Goal: Task Accomplishment & Management: Complete application form

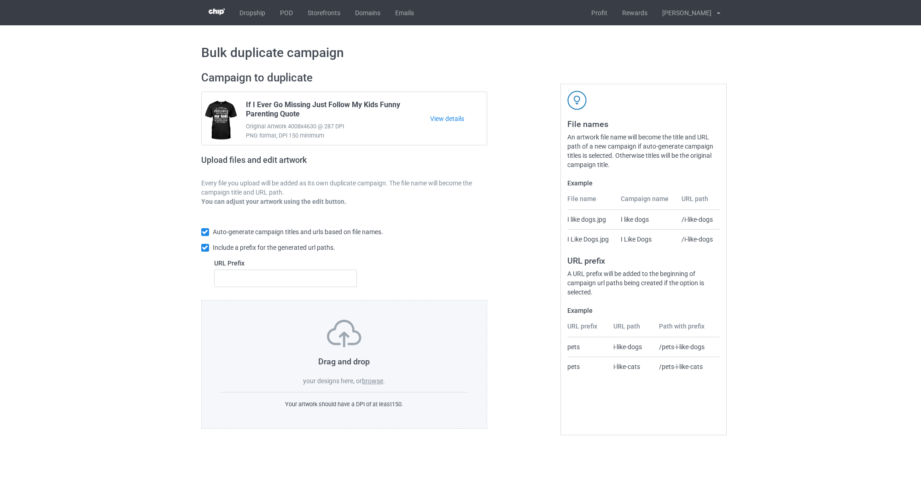
click at [368, 383] on label "browse" at bounding box center [372, 381] width 21 height 7
click at [0, 0] on input "browse" at bounding box center [0, 0] width 0 height 0
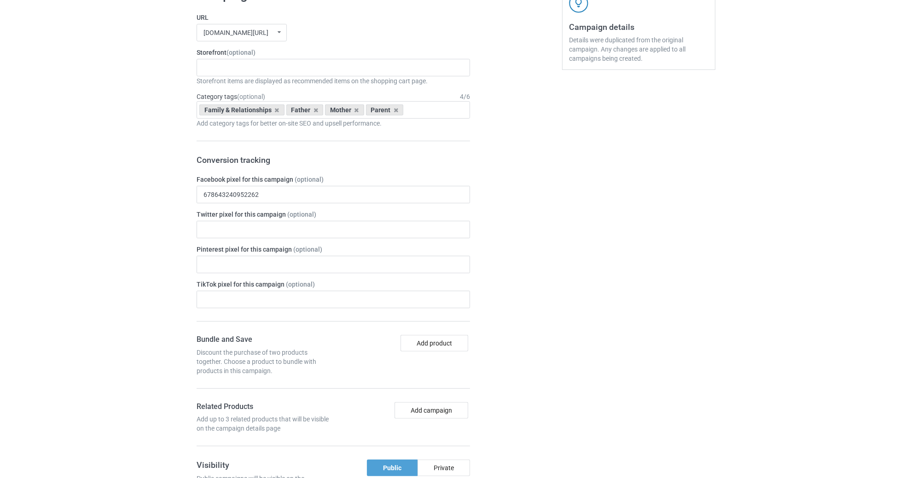
scroll to position [345, 0]
drag, startPoint x: 314, startPoint y: 108, endPoint x: 309, endPoint y: 111, distance: 6.2
click at [314, 108] on icon at bounding box center [316, 108] width 5 height 6
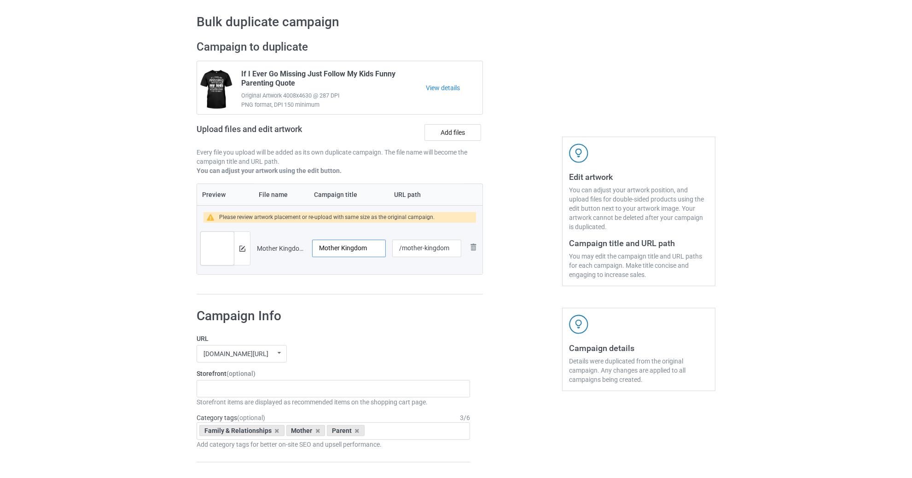
click at [365, 249] on input "Mother Kingdom" at bounding box center [349, 248] width 74 height 17
drag, startPoint x: 316, startPoint y: 242, endPoint x: 378, endPoint y: 244, distance: 61.7
click at [378, 244] on input "Mother Kingdom" at bounding box center [349, 248] width 74 height 17
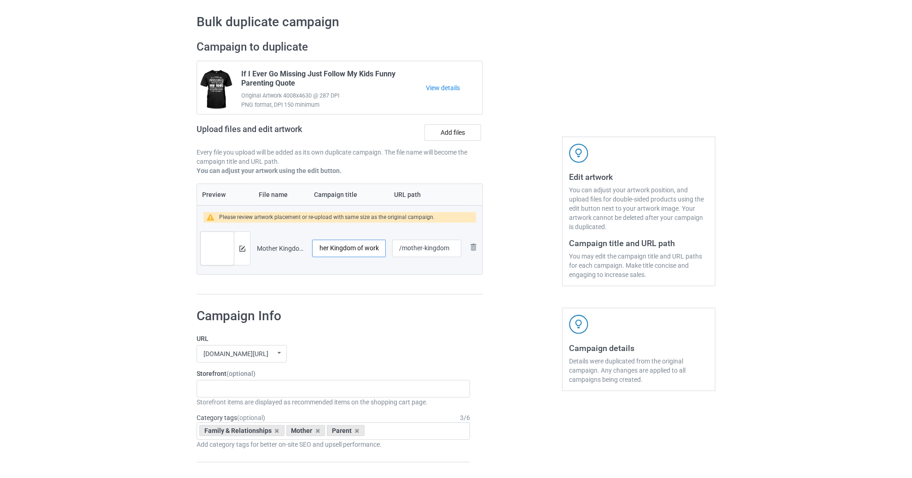
type input "Mother Kingdom of work"
drag, startPoint x: 423, startPoint y: 245, endPoint x: 562, endPoint y: 309, distance: 153.5
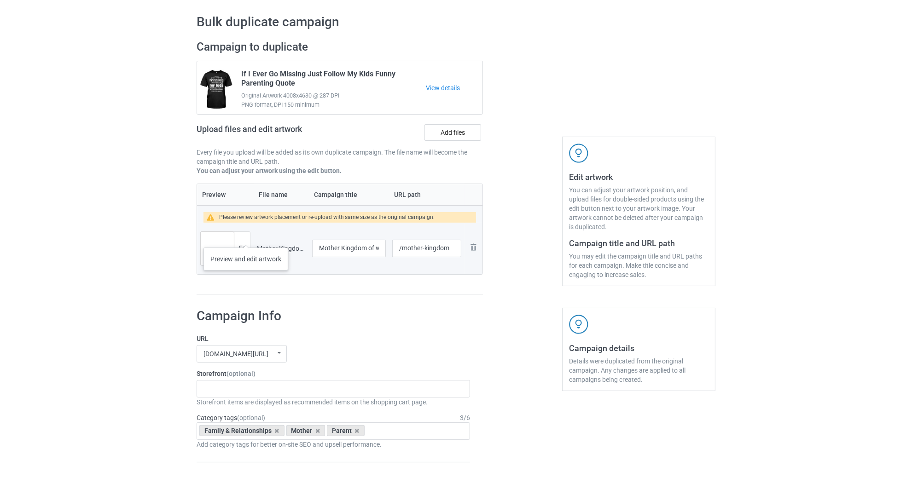
click at [245, 238] on div at bounding box center [242, 248] width 16 height 33
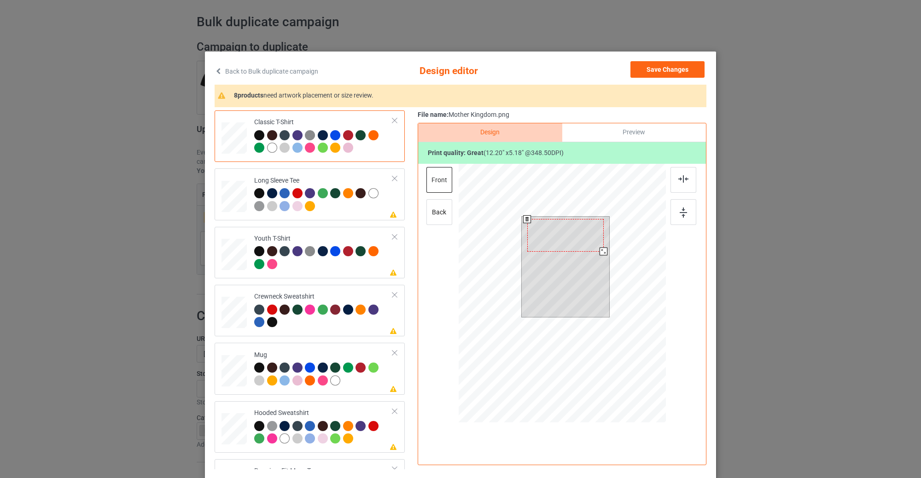
click at [599, 250] on div at bounding box center [603, 252] width 8 height 8
drag, startPoint x: 586, startPoint y: 240, endPoint x: 586, endPoint y: 247, distance: 6.4
click at [586, 247] on div at bounding box center [565, 242] width 76 height 32
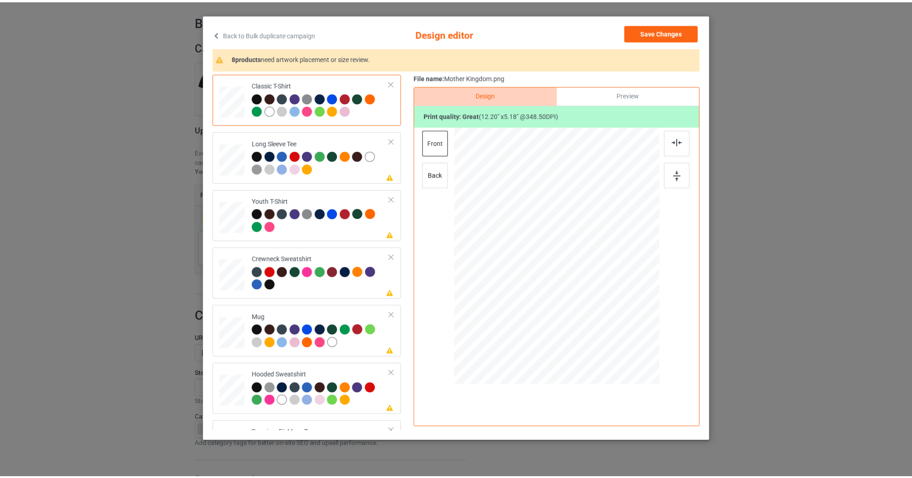
scroll to position [35, 0]
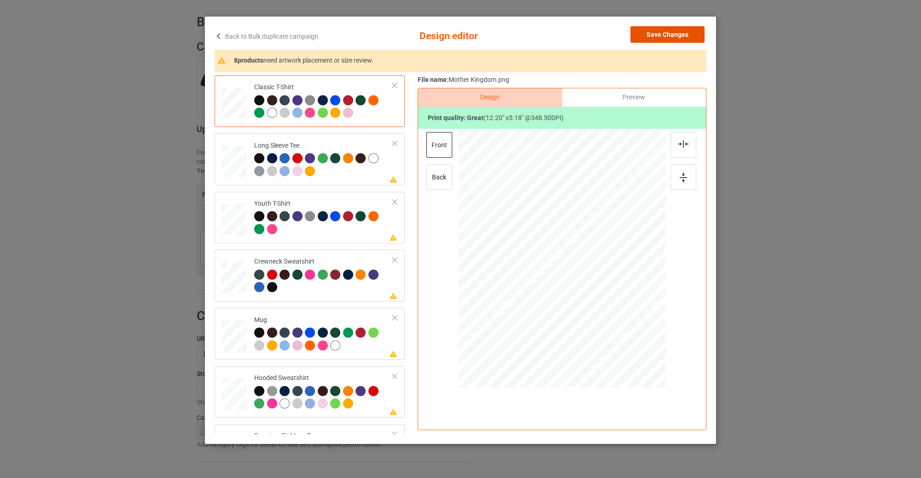
click at [692, 34] on button "Save Changes" at bounding box center [667, 34] width 74 height 17
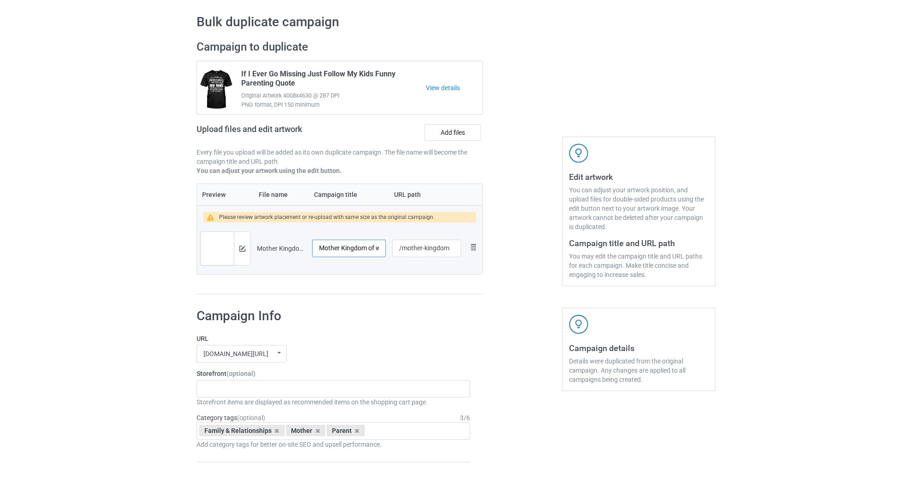
click at [354, 254] on input "Mother Kingdom of work" at bounding box center [349, 248] width 74 height 17
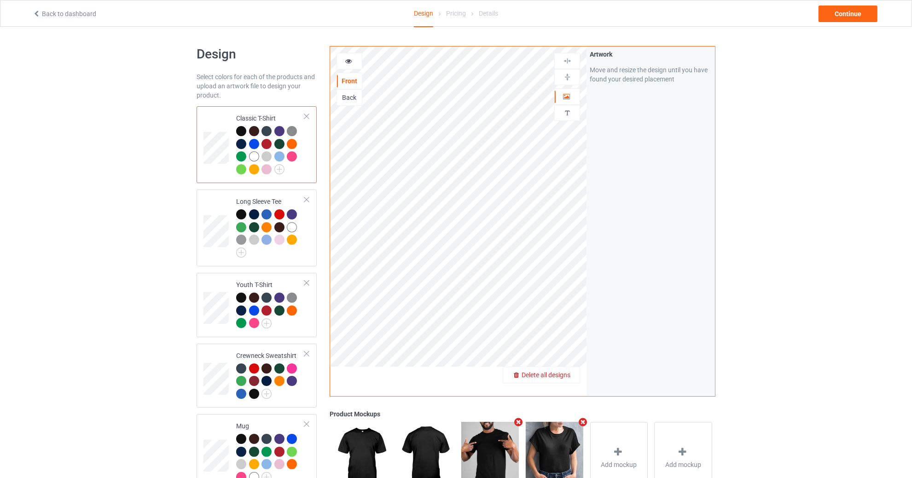
click at [567, 372] on span "Delete all designs" at bounding box center [546, 375] width 49 height 7
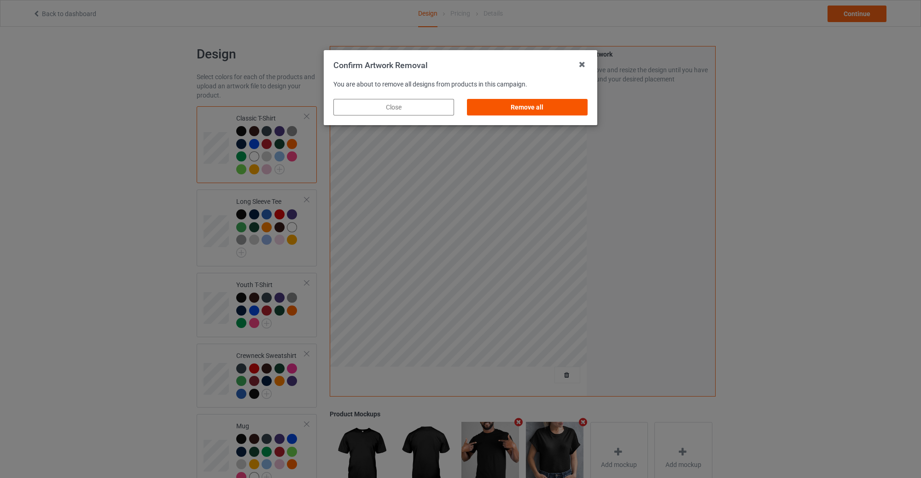
click at [522, 109] on div "Remove all" at bounding box center [527, 107] width 121 height 17
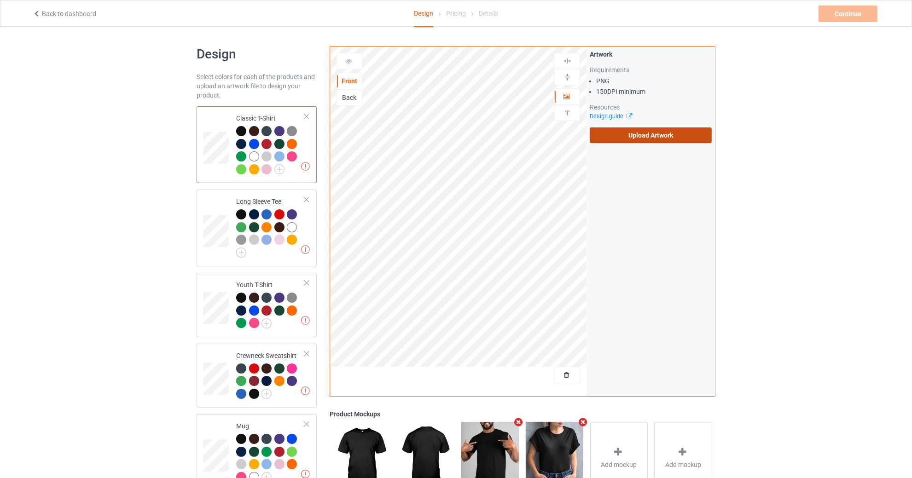
click at [645, 130] on label "Upload Artwork" at bounding box center [651, 136] width 122 height 16
click at [0, 0] on input "Upload Artwork" at bounding box center [0, 0] width 0 height 0
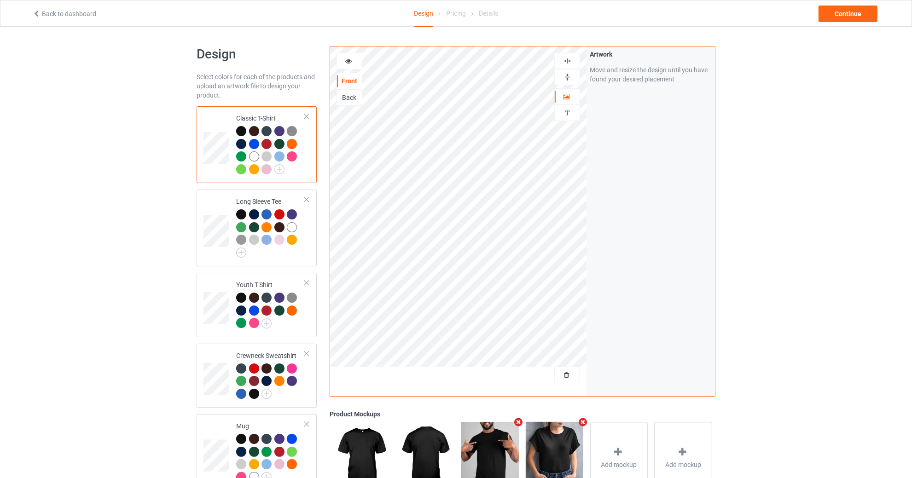
click at [568, 58] on img at bounding box center [567, 61] width 9 height 9
click at [570, 73] on img at bounding box center [567, 77] width 9 height 9
click at [718, 177] on div "Front Back Artwork Personalized text Artwork Move and resize the design until y…" at bounding box center [522, 443] width 399 height 806
click at [565, 60] on img at bounding box center [567, 61] width 9 height 9
click at [212, 207] on td at bounding box center [217, 228] width 28 height 70
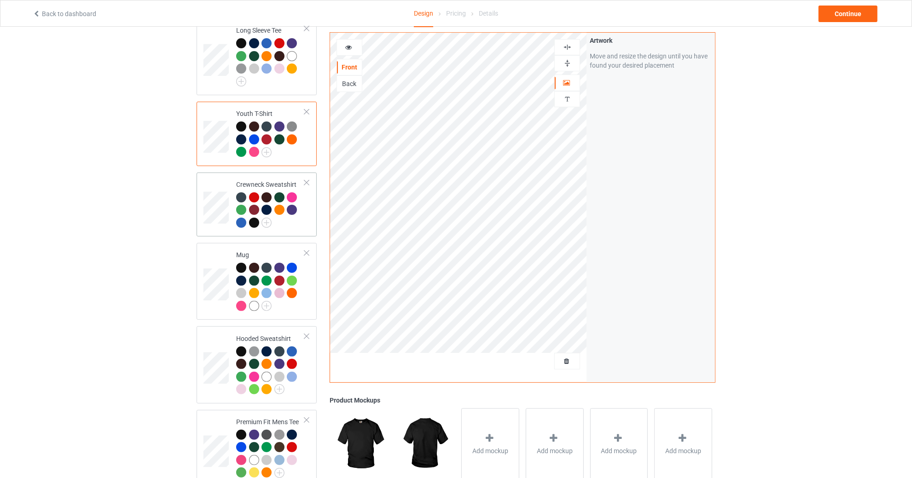
scroll to position [172, 0]
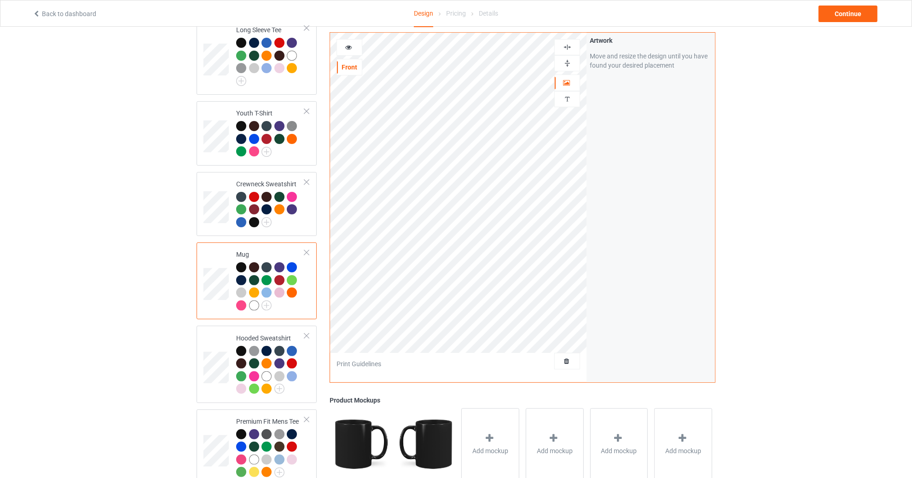
click at [349, 54] on div at bounding box center [350, 47] width 26 height 17
click at [352, 49] on div at bounding box center [349, 47] width 25 height 9
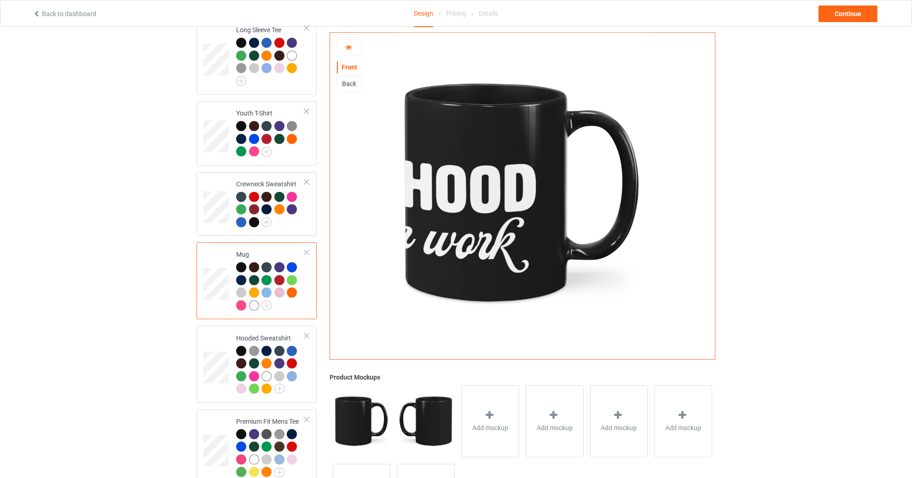
click at [346, 79] on div "Back" at bounding box center [349, 83] width 25 height 9
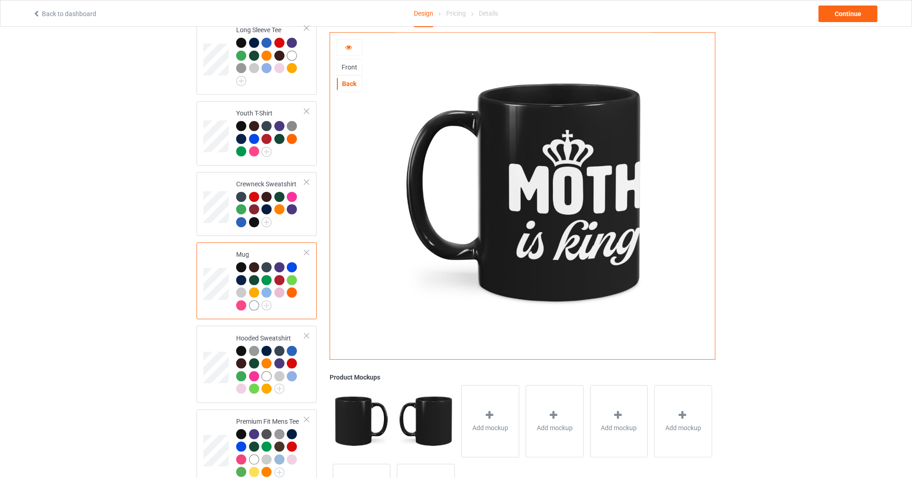
click at [350, 39] on div at bounding box center [350, 47] width 26 height 17
click at [350, 49] on icon at bounding box center [349, 46] width 8 height 6
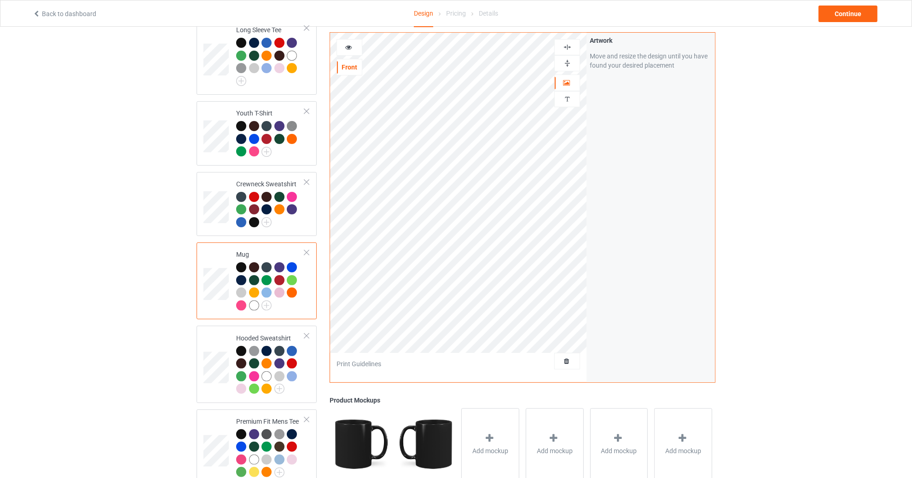
click at [352, 48] on div at bounding box center [349, 47] width 25 height 9
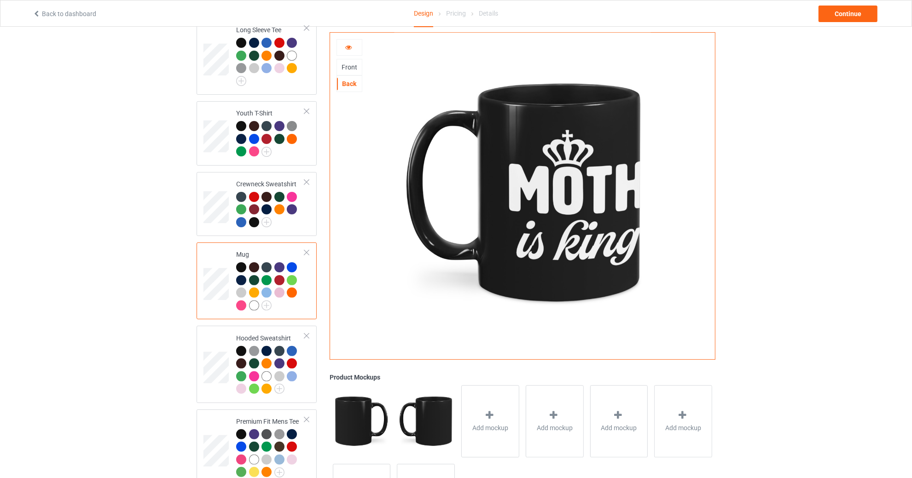
click at [348, 68] on div "Front" at bounding box center [349, 67] width 25 height 9
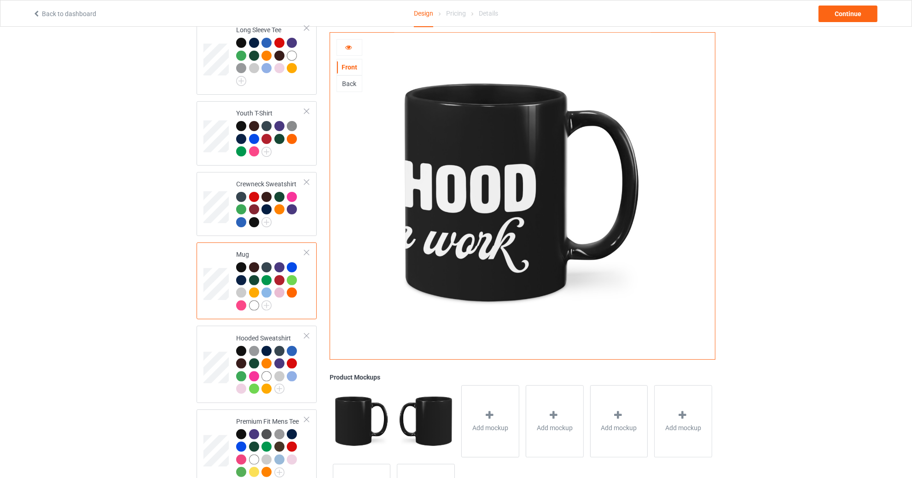
click at [353, 51] on div at bounding box center [349, 47] width 25 height 9
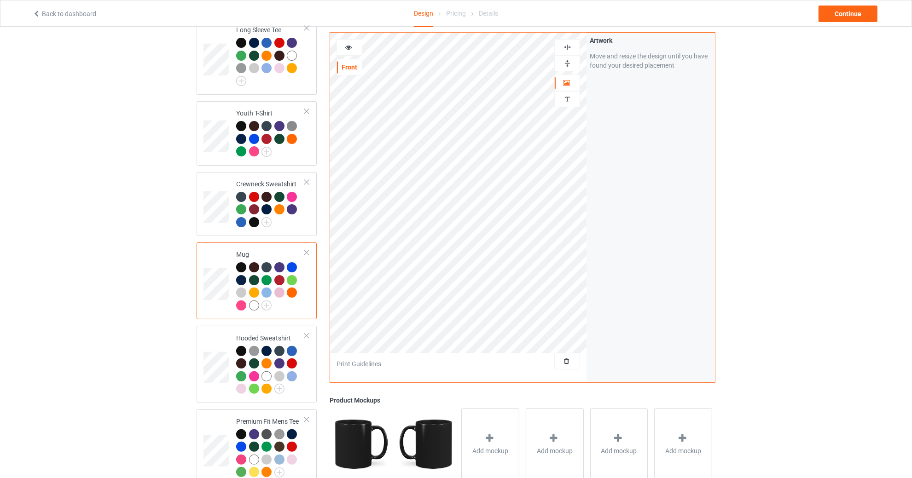
click at [568, 49] on img at bounding box center [567, 47] width 9 height 9
click at [567, 62] on img at bounding box center [567, 63] width 9 height 9
click at [351, 45] on icon at bounding box center [349, 46] width 8 height 6
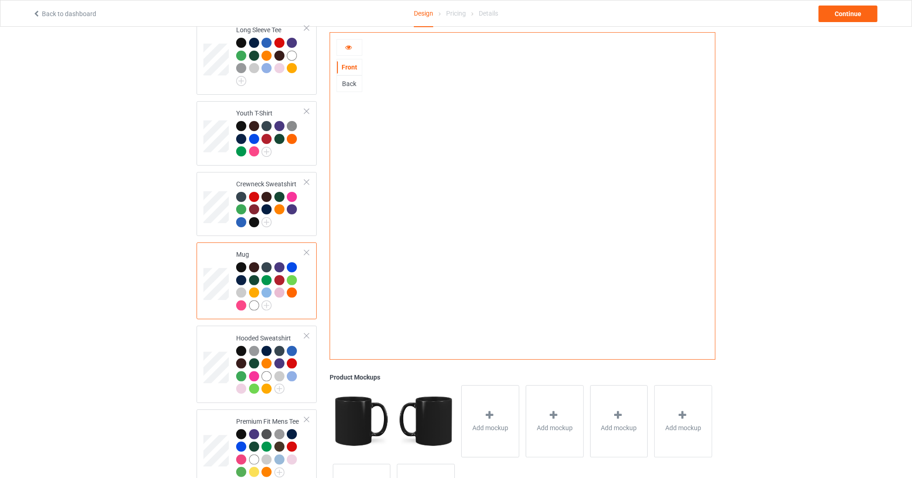
click at [352, 87] on div "Back" at bounding box center [349, 83] width 25 height 9
click at [345, 50] on div at bounding box center [349, 47] width 25 height 9
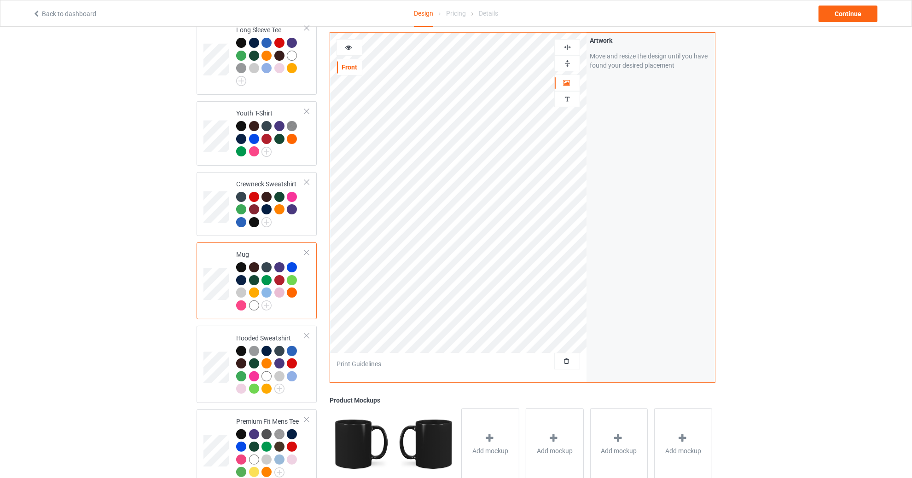
click at [569, 43] on img at bounding box center [567, 47] width 9 height 9
click at [348, 44] on icon at bounding box center [349, 46] width 8 height 6
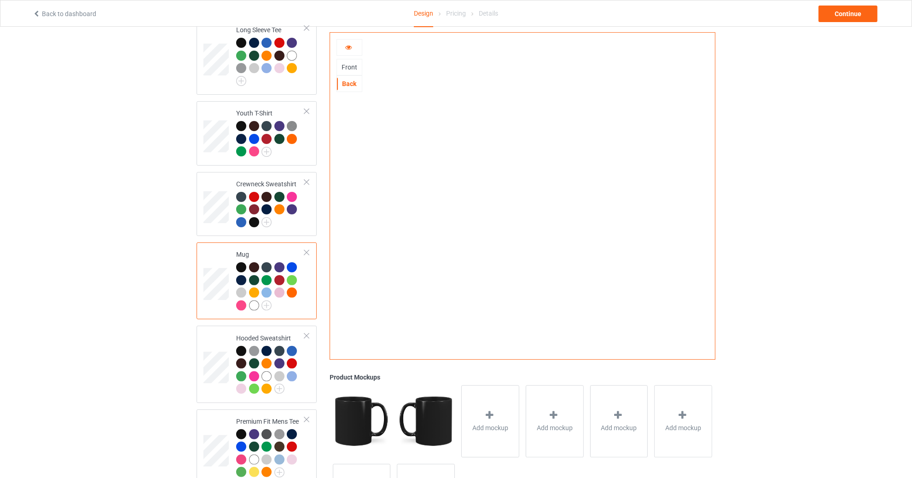
click at [351, 67] on div "Front" at bounding box center [349, 67] width 25 height 9
click at [350, 83] on div "Back" at bounding box center [349, 83] width 25 height 9
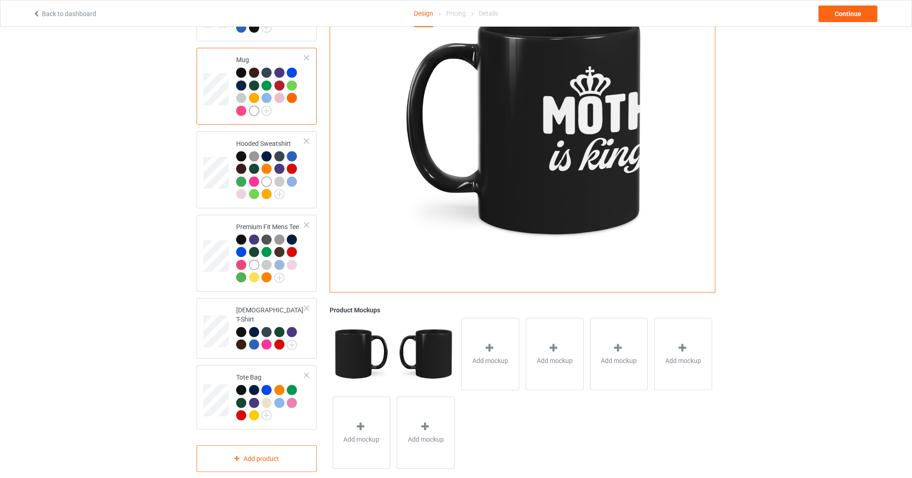
scroll to position [370, 0]
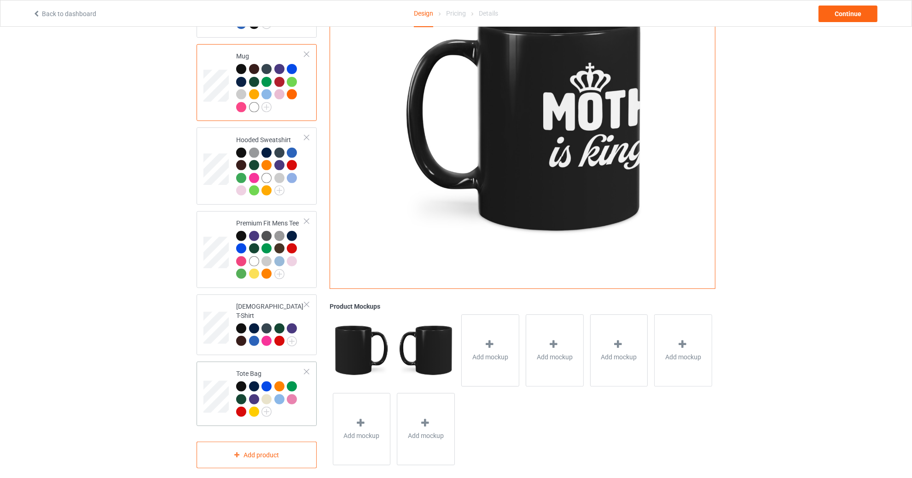
click at [249, 369] on div "Tote Bag" at bounding box center [270, 392] width 69 height 47
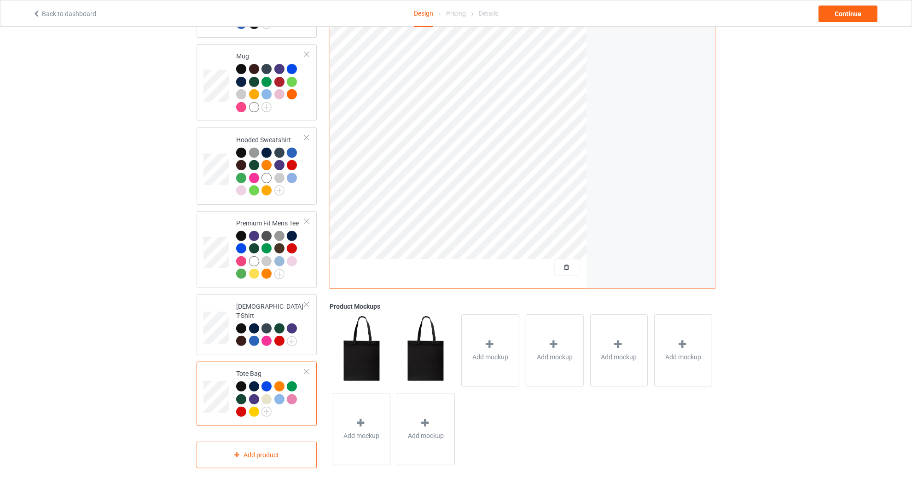
click at [191, 243] on div "Design Select colors for each of the products and upload an artwork file to des…" at bounding box center [256, 72] width 133 height 806
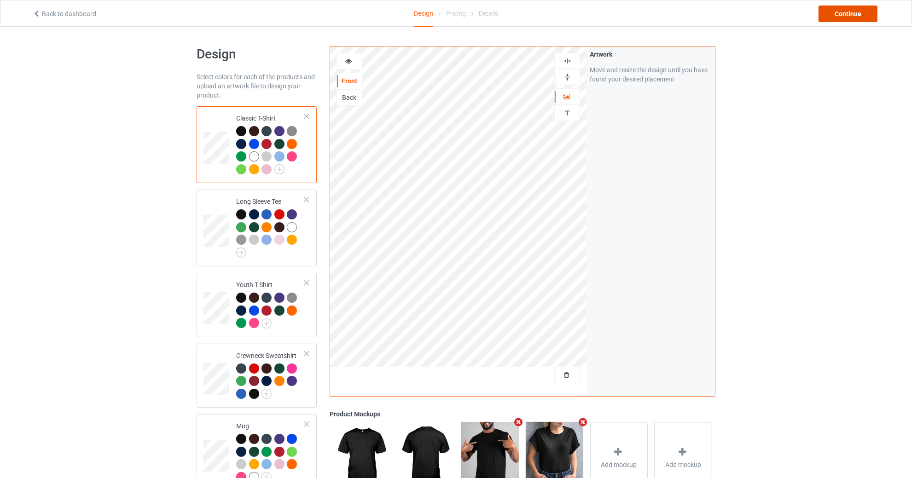
click at [848, 19] on div "Continue" at bounding box center [848, 14] width 59 height 17
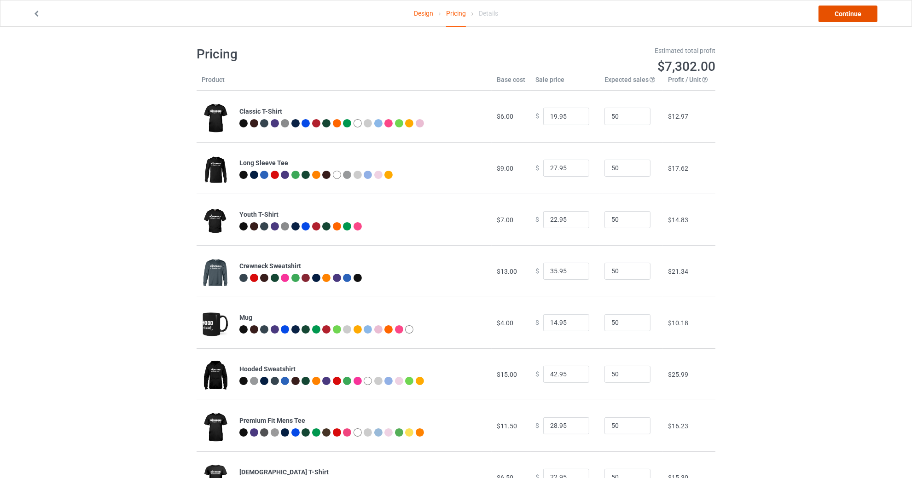
click at [852, 13] on link "Continue" at bounding box center [848, 14] width 59 height 17
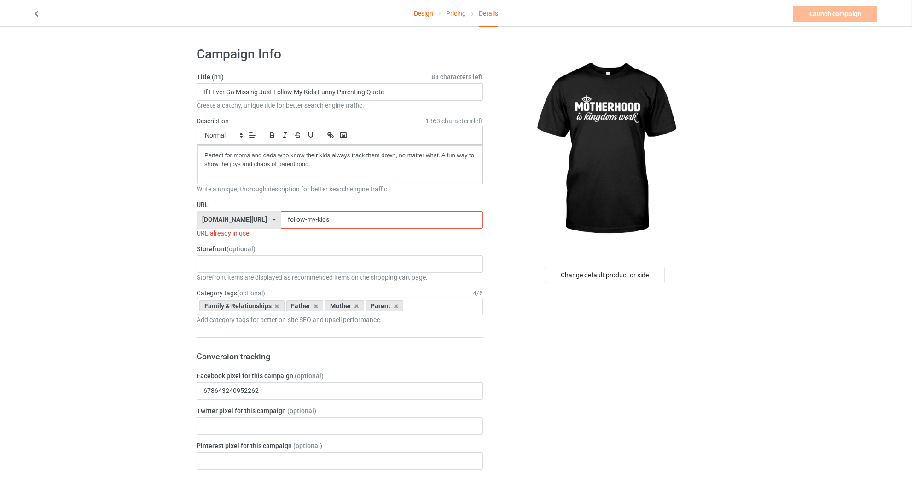
click at [357, 214] on input "follow-my-kids" at bounding box center [382, 219] width 202 height 17
click at [338, 85] on input "If I Ever Go Missing Just Follow My Kids Funny Parenting Quote" at bounding box center [340, 91] width 286 height 17
type input "Motherhood"
drag, startPoint x: 330, startPoint y: 225, endPoint x: 163, endPoint y: 184, distance: 171.5
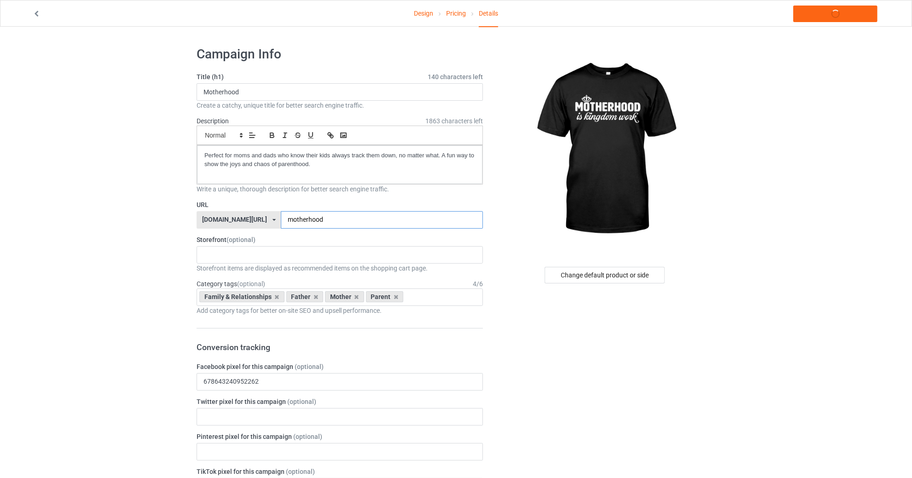
type input "motherhood"
click at [344, 163] on p "Perfect for moms and dads who know their kids always track them down, no matter…" at bounding box center [339, 159] width 271 height 17
click at [314, 294] on icon at bounding box center [316, 297] width 5 height 6
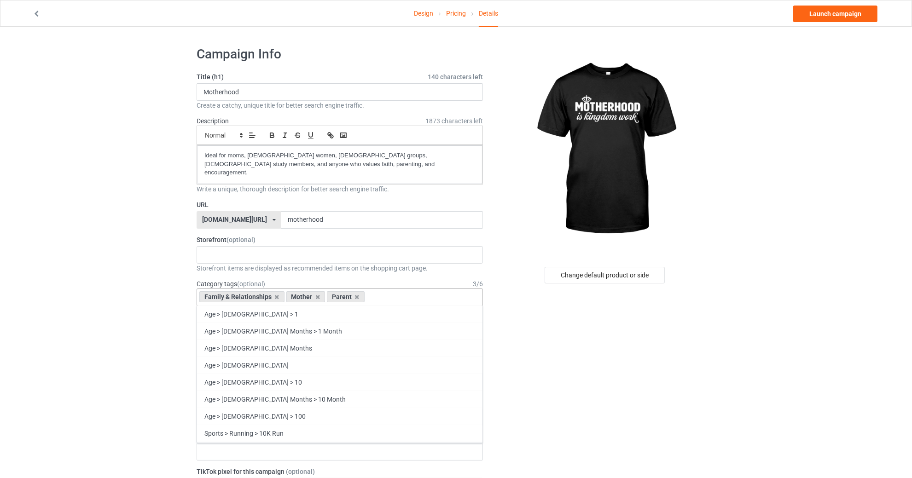
click at [384, 293] on div "Family & Relationships Mother Parent Age > [DEMOGRAPHIC_DATA] > 1 Age > [DEMOGR…" at bounding box center [340, 297] width 286 height 17
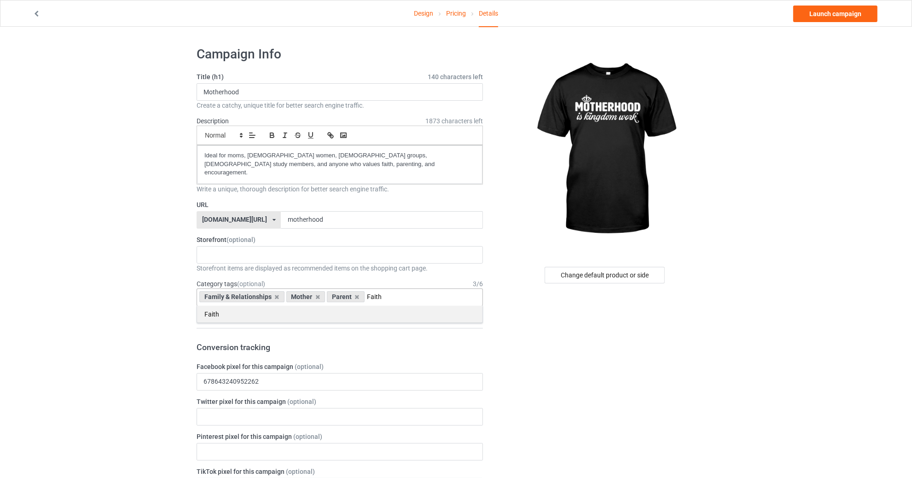
type input "Faith"
drag, startPoint x: 215, startPoint y: 311, endPoint x: 192, endPoint y: 320, distance: 25.8
click at [215, 310] on div "Faith" at bounding box center [339, 314] width 285 height 17
click at [588, 267] on div "Change default product or side" at bounding box center [605, 275] width 120 height 17
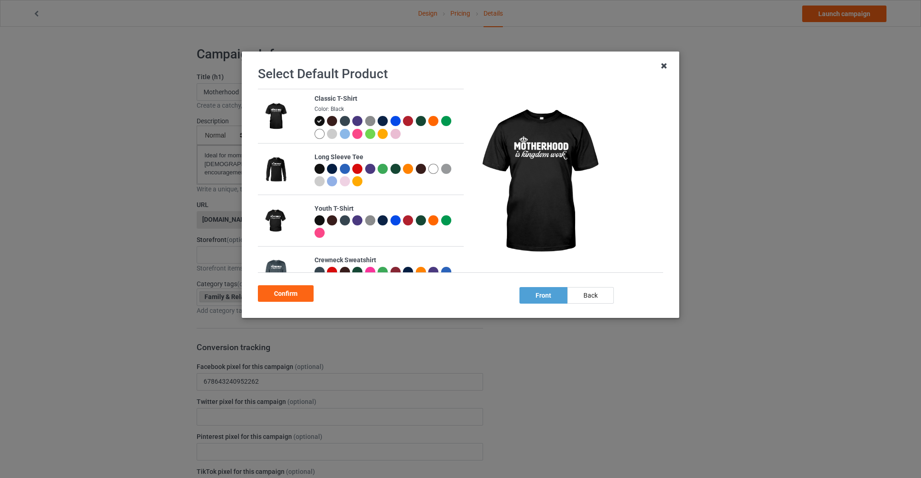
click at [663, 65] on icon at bounding box center [663, 65] width 15 height 15
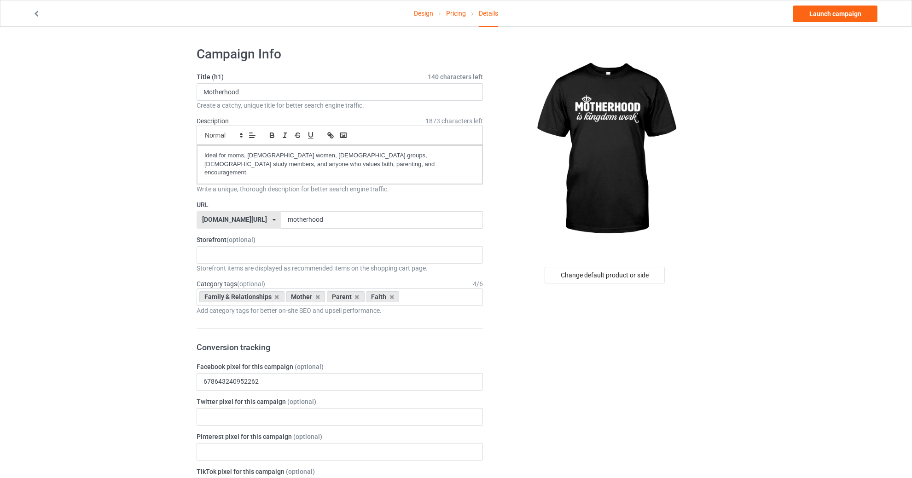
click at [313, 85] on input "Motherhood" at bounding box center [340, 91] width 286 height 17
type input "Motherhood"
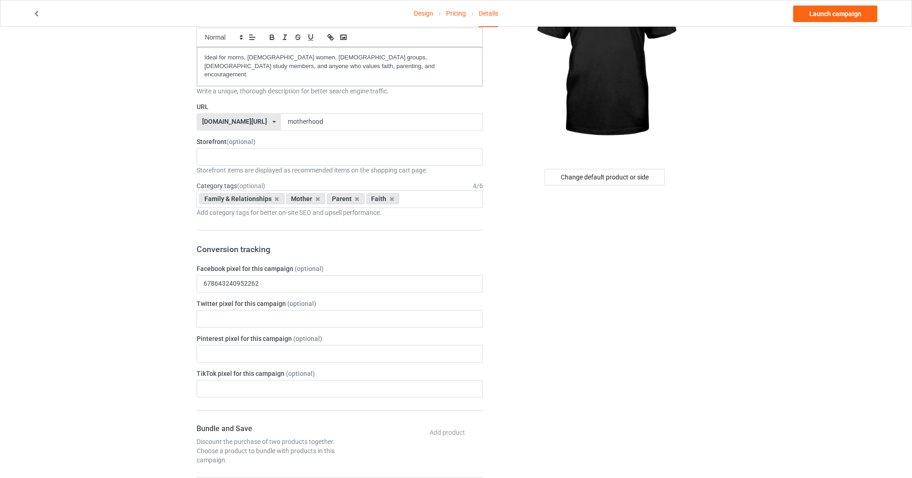
scroll to position [98, 0]
click at [276, 157] on div "No result found" at bounding box center [340, 157] width 286 height 17
click at [72, 163] on div "Design Pricing Details Launch campaign Campaign Info Title (h1) 140 characters …" at bounding box center [456, 406] width 912 height 954
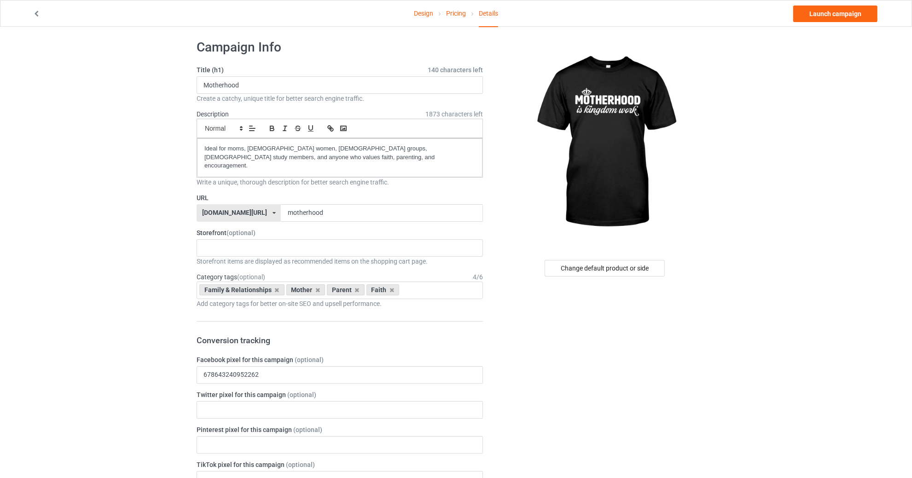
scroll to position [0, 0]
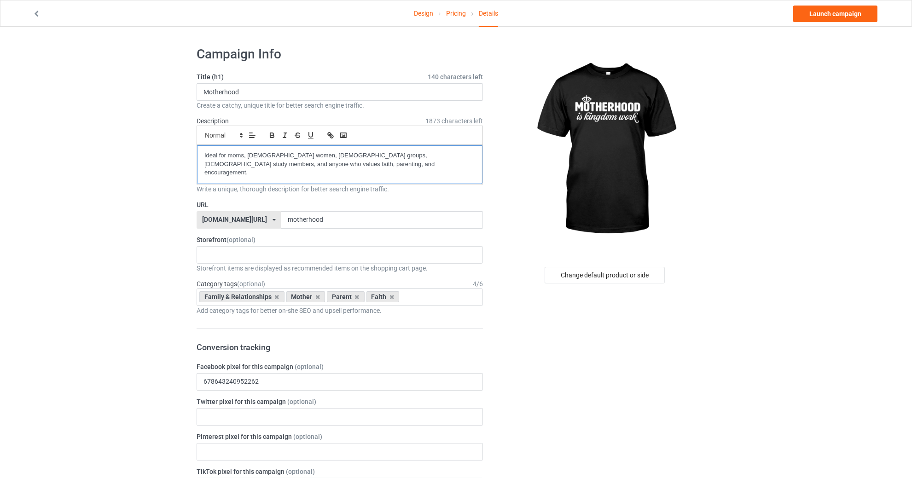
click at [302, 164] on p "Ideal for moms, [DEMOGRAPHIC_DATA] women, [DEMOGRAPHIC_DATA] groups, [DEMOGRAPH…" at bounding box center [339, 164] width 271 height 26
click at [210, 156] on p "Ideal for moms, [DEMOGRAPHIC_DATA] women, [DEMOGRAPHIC_DATA] groups, [DEMOGRAPH…" at bounding box center [339, 164] width 271 height 26
click at [203, 156] on div "Ideal for moms, [DEMOGRAPHIC_DATA] women, [DEMOGRAPHIC_DATA] groups, [DEMOGRAPH…" at bounding box center [339, 164] width 285 height 39
click at [299, 163] on p "Ideal for moms, [DEMOGRAPHIC_DATA] women, [DEMOGRAPHIC_DATA] groups, [DEMOGRAPH…" at bounding box center [339, 164] width 271 height 26
click at [335, 93] on input "Motherhood" at bounding box center [340, 91] width 286 height 17
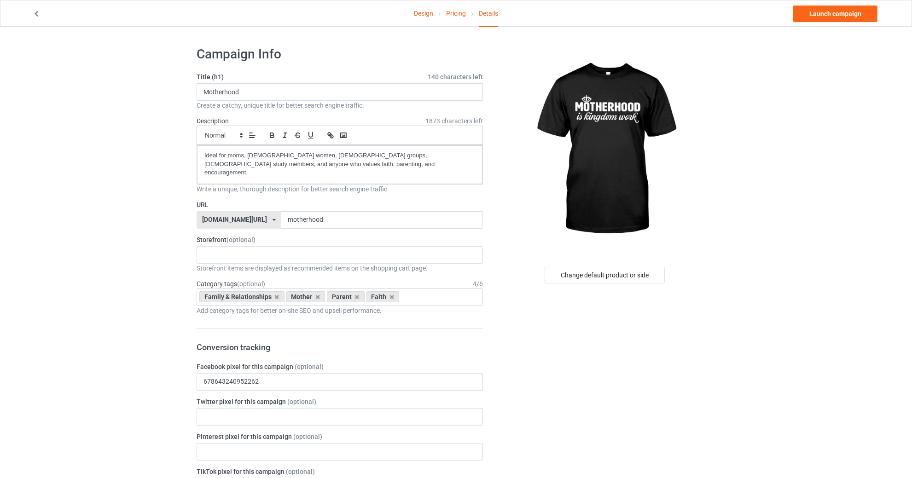
click at [455, 14] on link "Pricing" at bounding box center [456, 13] width 20 height 26
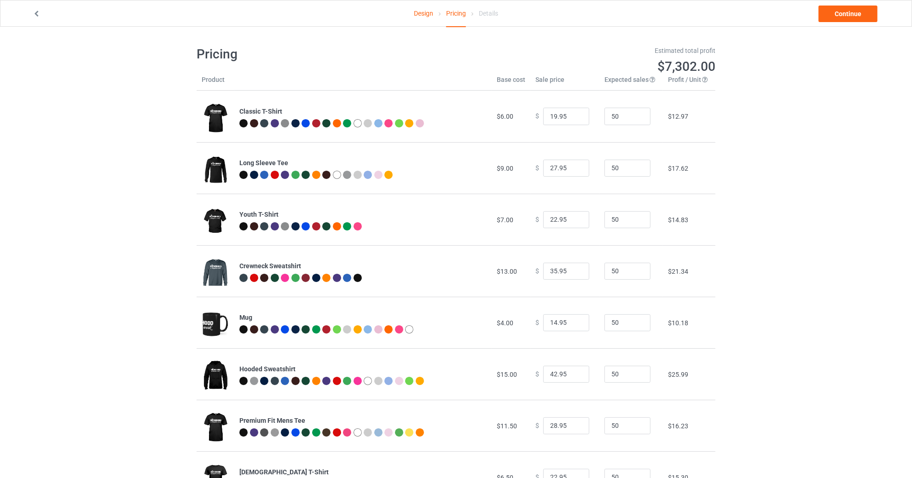
click at [415, 12] on link "Design" at bounding box center [423, 13] width 19 height 26
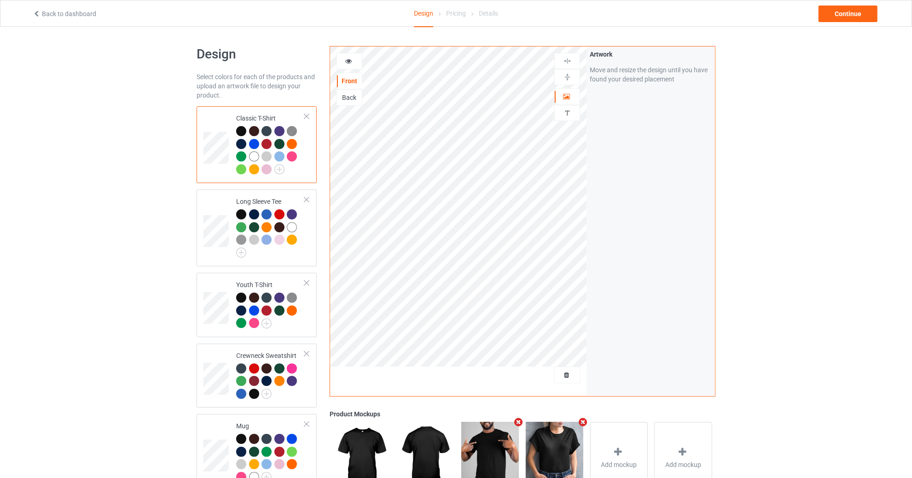
click at [489, 9] on div "Details" at bounding box center [488, 13] width 19 height 26
click at [204, 117] on td at bounding box center [217, 145] width 28 height 70
click at [870, 12] on div "Continue" at bounding box center [848, 14] width 59 height 17
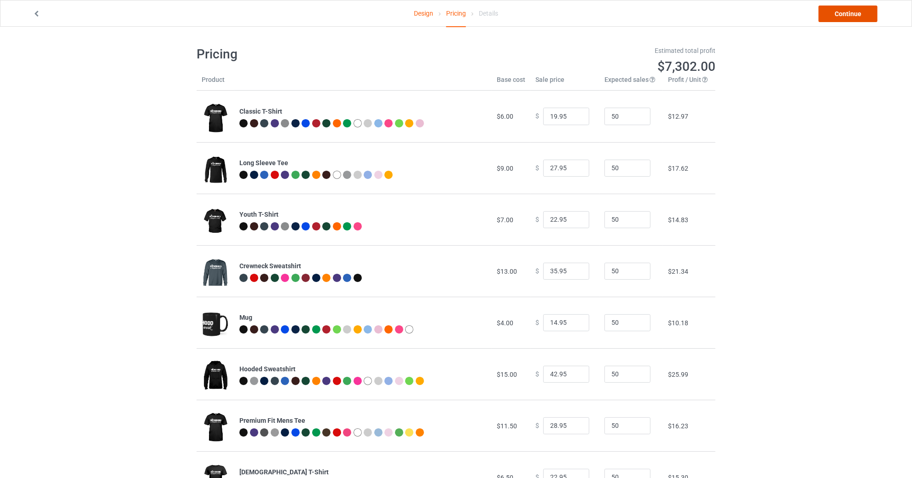
click at [843, 15] on link "Continue" at bounding box center [848, 14] width 59 height 17
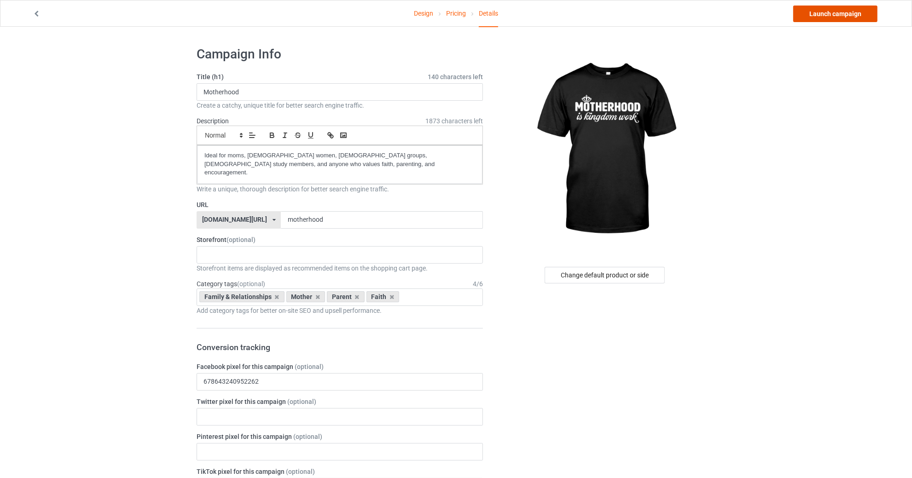
click at [840, 10] on link "Launch campaign" at bounding box center [835, 14] width 84 height 17
